Goal: Task Accomplishment & Management: Use online tool/utility

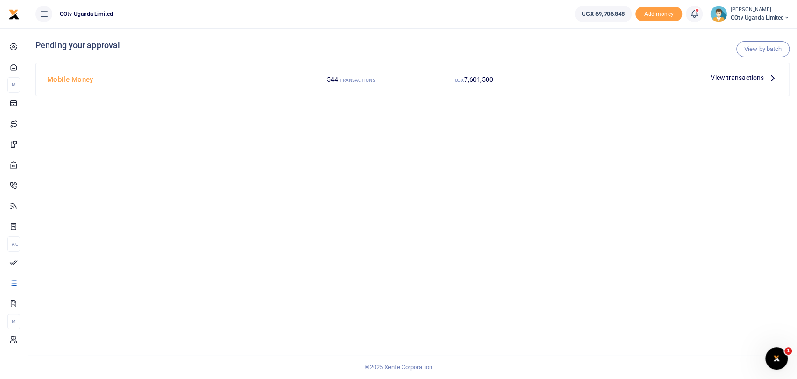
click at [723, 79] on span "View transactions" at bounding box center [737, 77] width 53 height 10
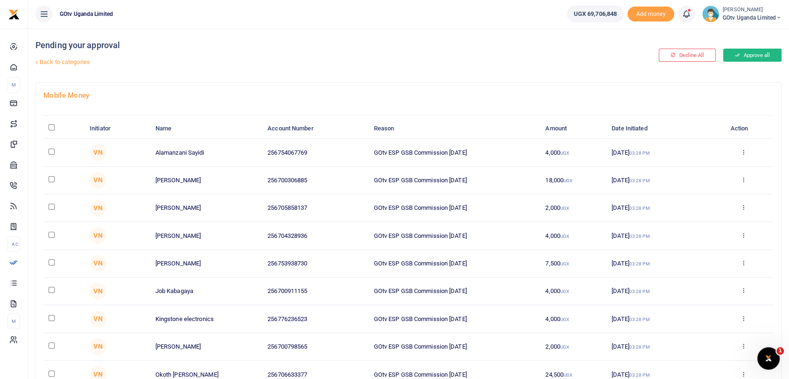
click at [767, 51] on button "Approve all" at bounding box center [752, 55] width 58 height 13
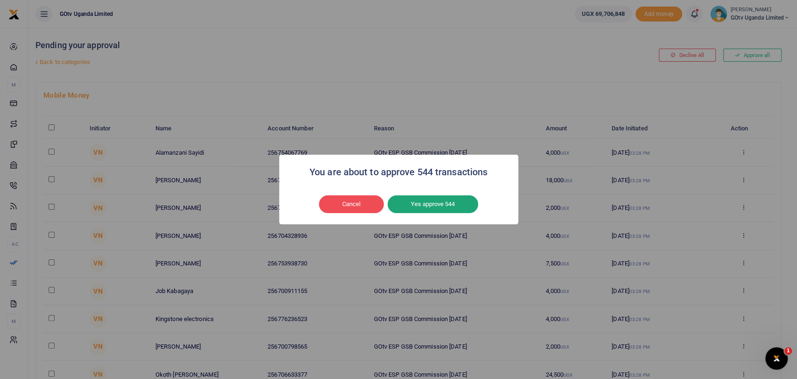
click at [452, 204] on button "Yes approve 544" at bounding box center [433, 204] width 91 height 18
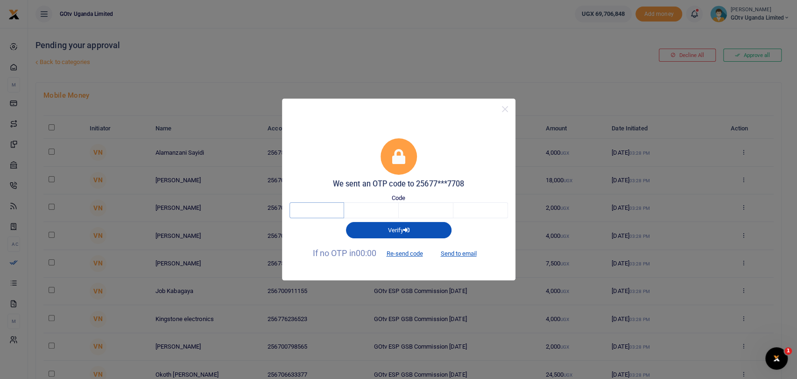
click at [320, 214] on input "text" at bounding box center [317, 210] width 55 height 16
type input "7"
type input "3"
type input "5"
